Goal: Task Accomplishment & Management: Manage account settings

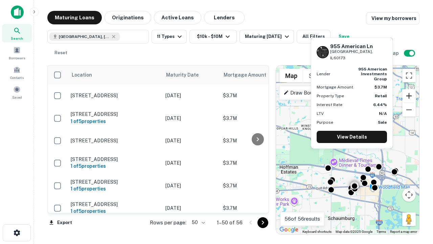
click at [409, 96] on button "Zoom in" at bounding box center [410, 96] width 14 height 14
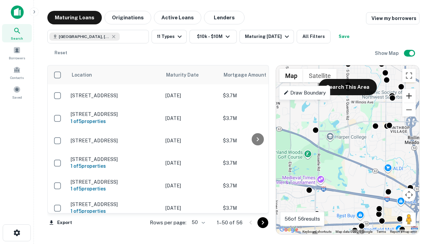
click at [409, 96] on button "Zoom in" at bounding box center [410, 96] width 14 height 14
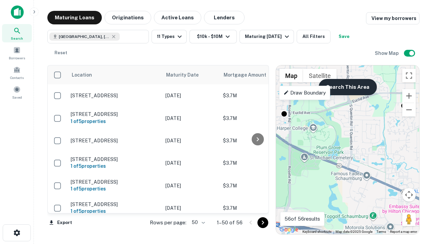
click at [348, 87] on button "Search This Area" at bounding box center [348, 87] width 58 height 16
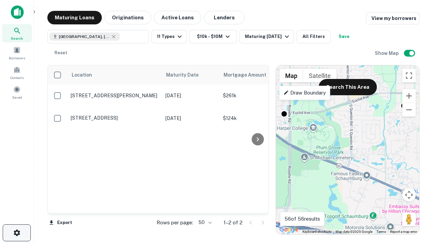
click at [17, 233] on icon "button" at bounding box center [17, 233] width 8 height 8
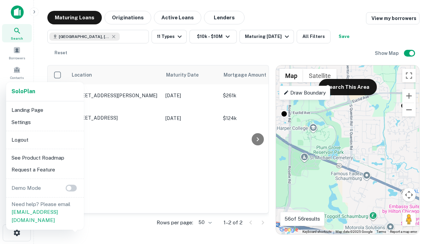
click at [45, 139] on li "Logout" at bounding box center [45, 140] width 72 height 12
